Goal: Information Seeking & Learning: Learn about a topic

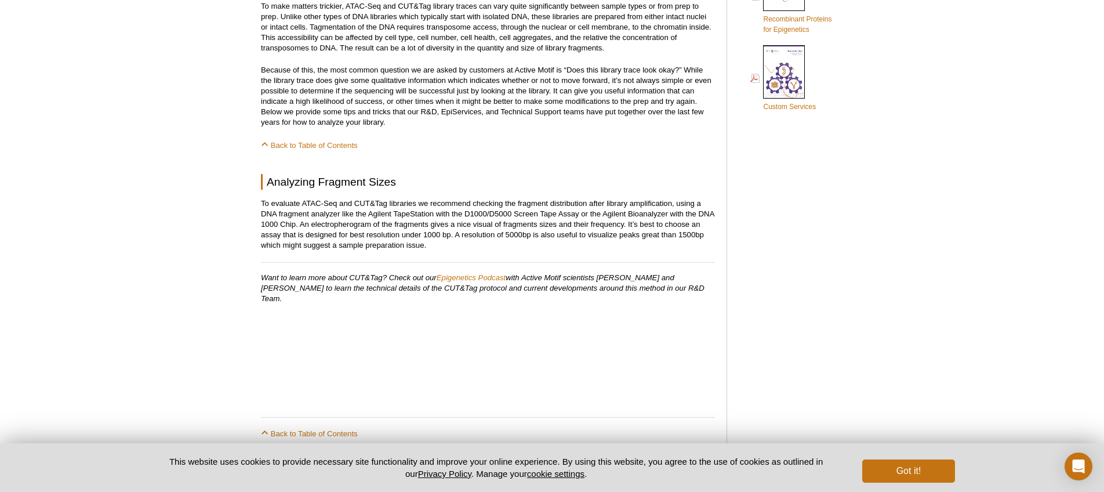
scroll to position [785, 0]
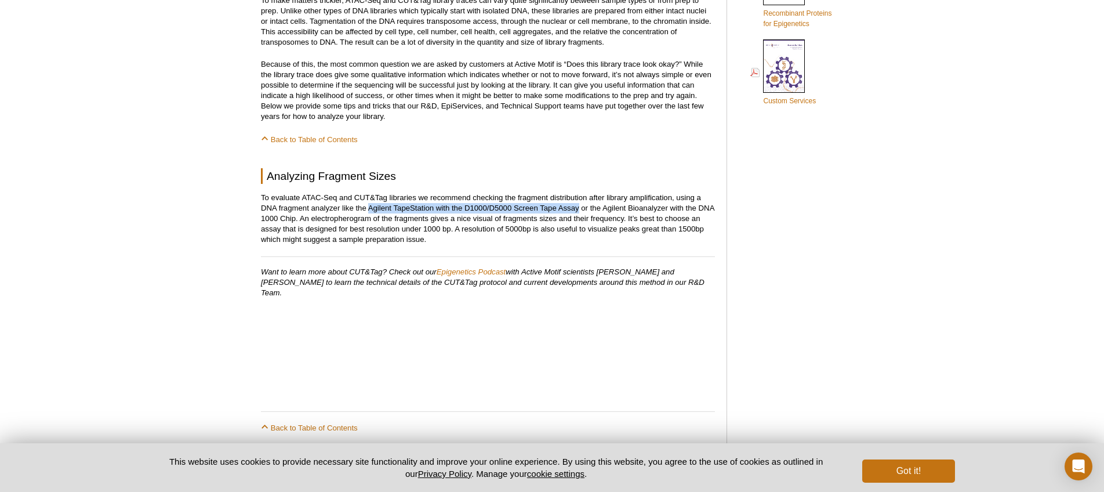
drag, startPoint x: 369, startPoint y: 208, endPoint x: 579, endPoint y: 206, distance: 210.0
click at [579, 206] on p "To evaluate ATAC-Seq and CUT&Tag libraries we recommend checking the fragment d…" at bounding box center [488, 219] width 454 height 52
copy p "Agilent TapeStation with the D1000/D5000 Screen Tape Assay"
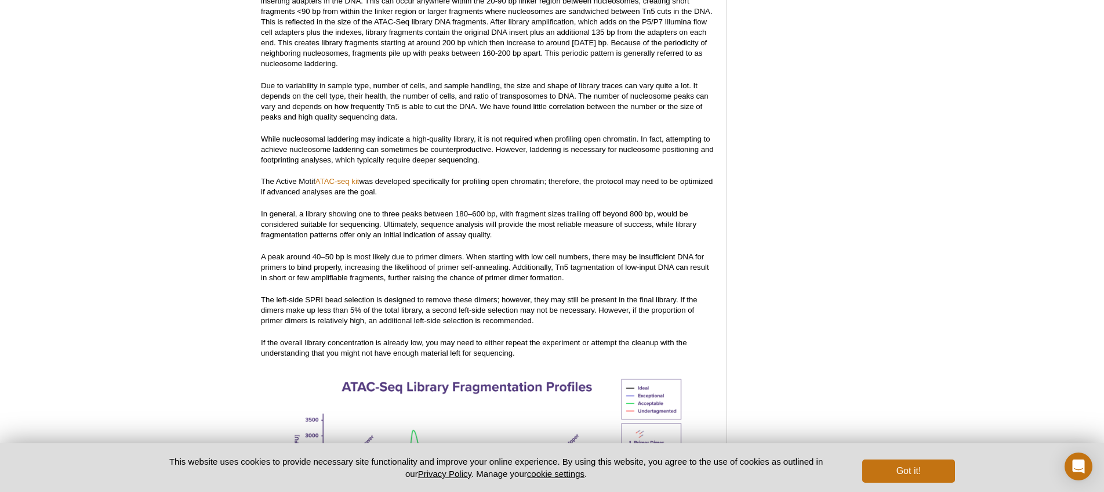
scroll to position [1382, 0]
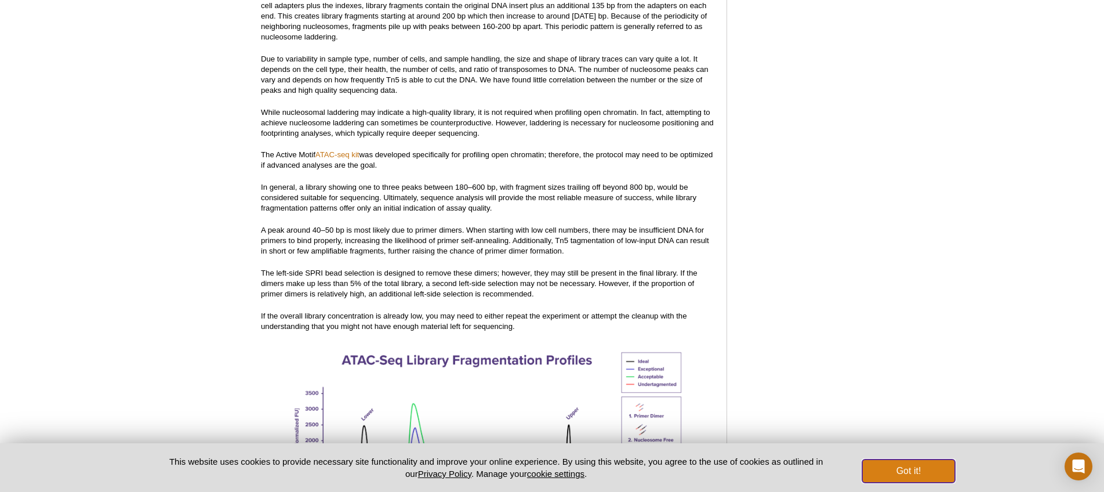
click at [927, 467] on button "Got it!" at bounding box center [908, 470] width 93 height 23
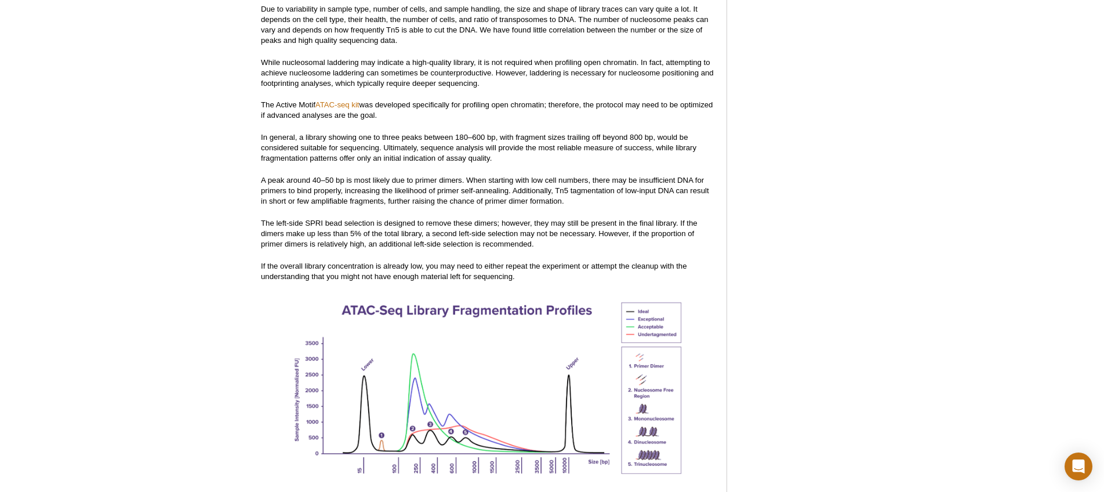
scroll to position [1432, 0]
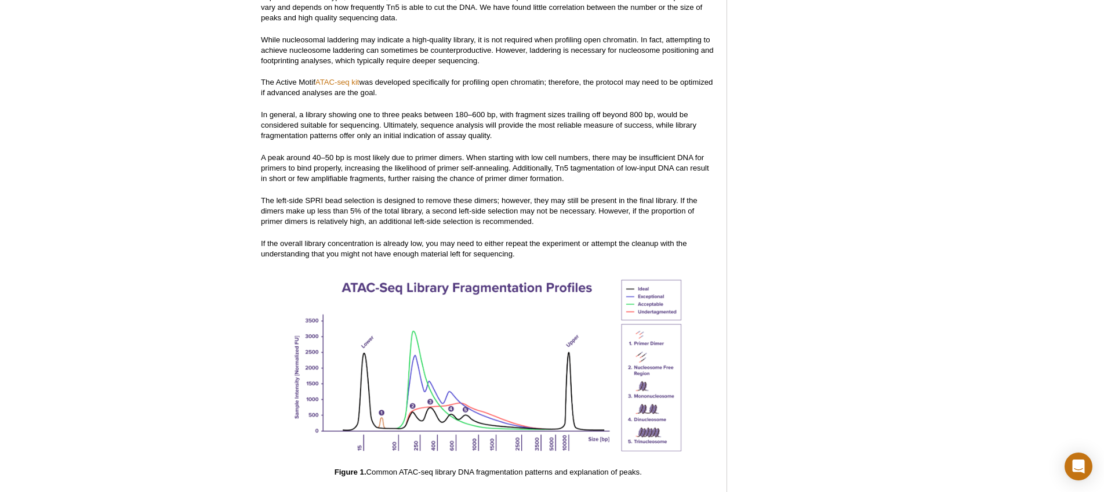
scroll to position [1457, 0]
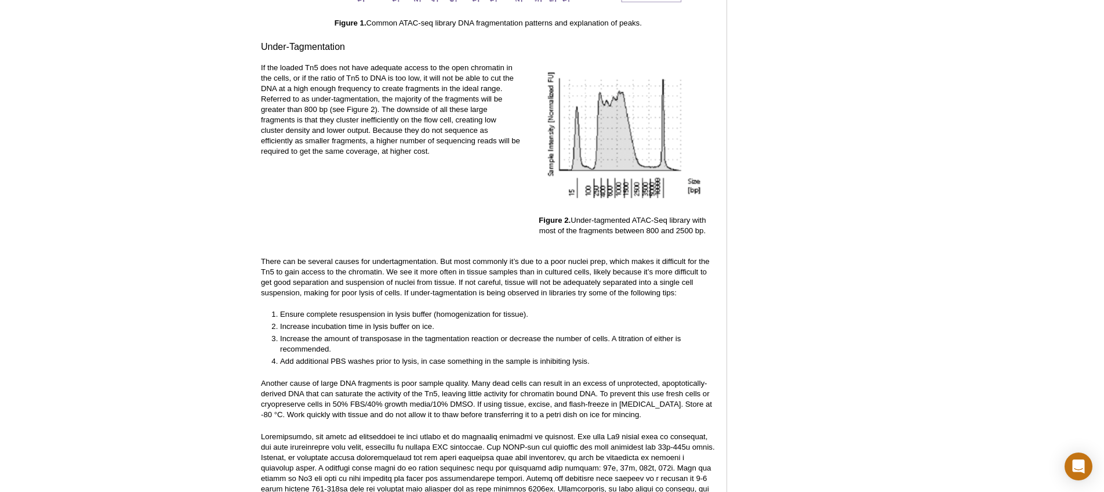
scroll to position [1906, 0]
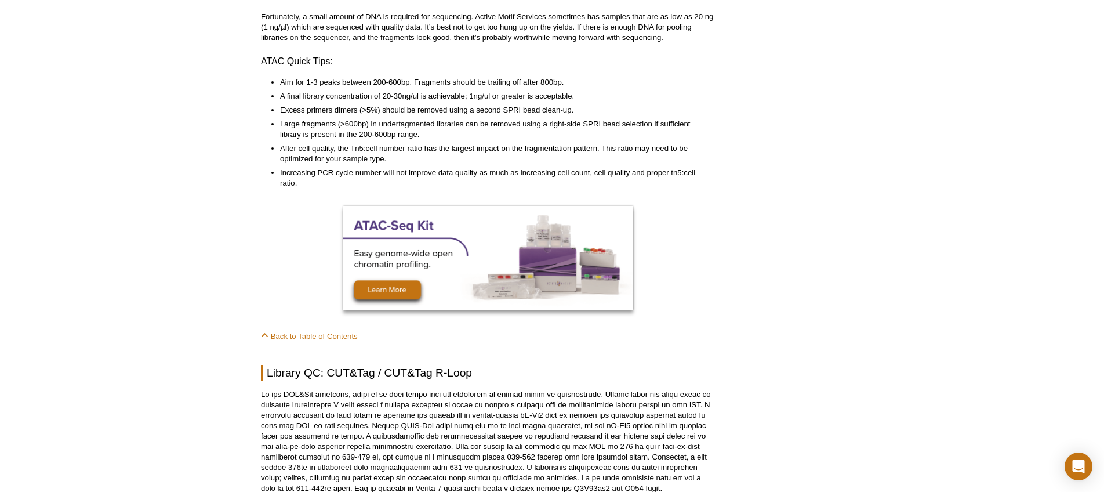
scroll to position [2903, 0]
